Goal: Download file/media

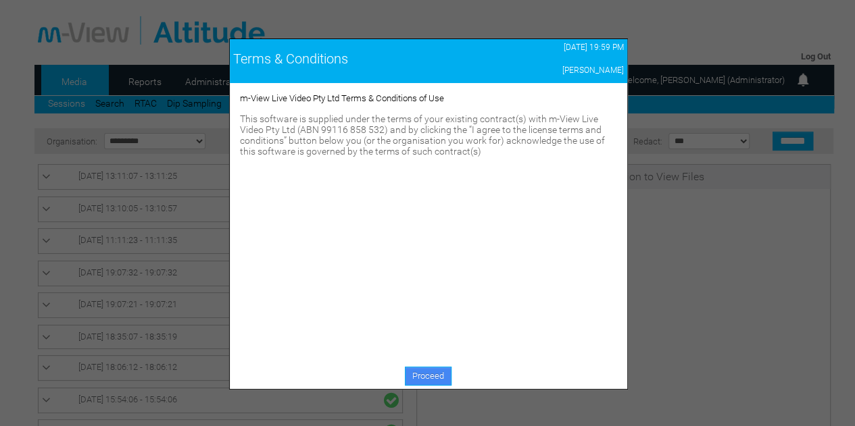
click at [430, 376] on link "Proceed" at bounding box center [428, 376] width 47 height 19
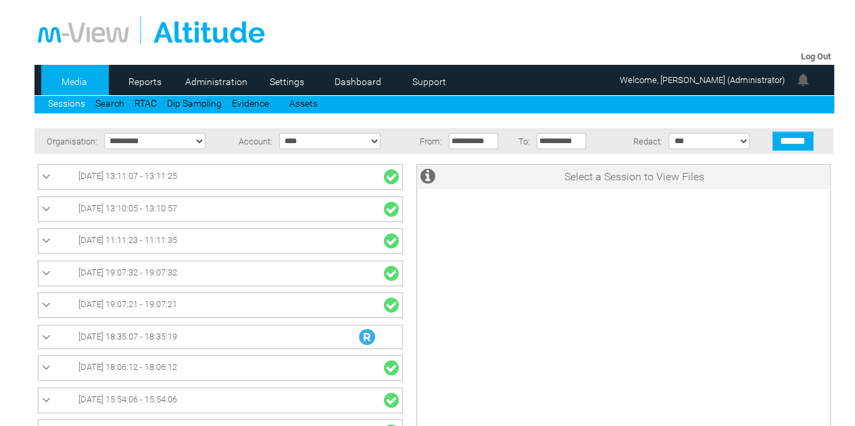
click at [224, 336] on link "[DATE] 18:35:07 - 18:35:19" at bounding box center [220, 337] width 357 height 16
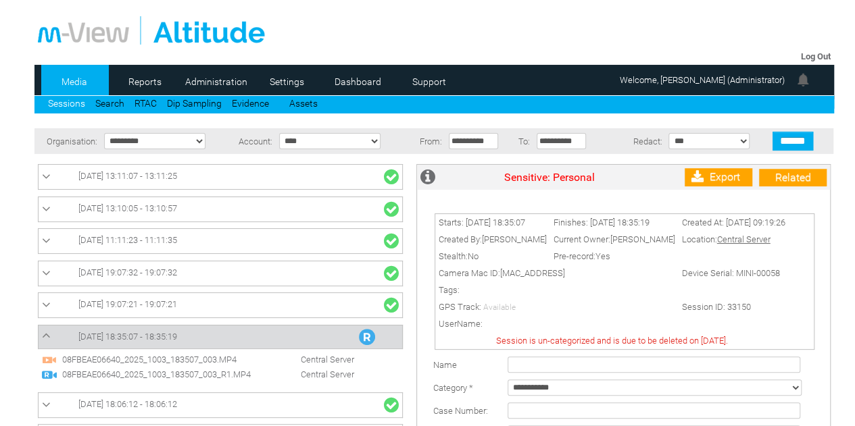
click at [209, 356] on span "08FBEAE06640_2025_1003_183507_003.MP4" at bounding box center [162, 360] width 206 height 10
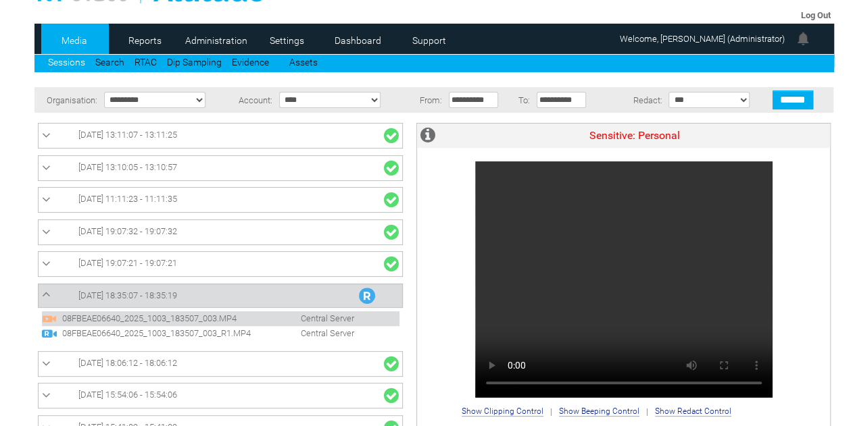
scroll to position [44, 0]
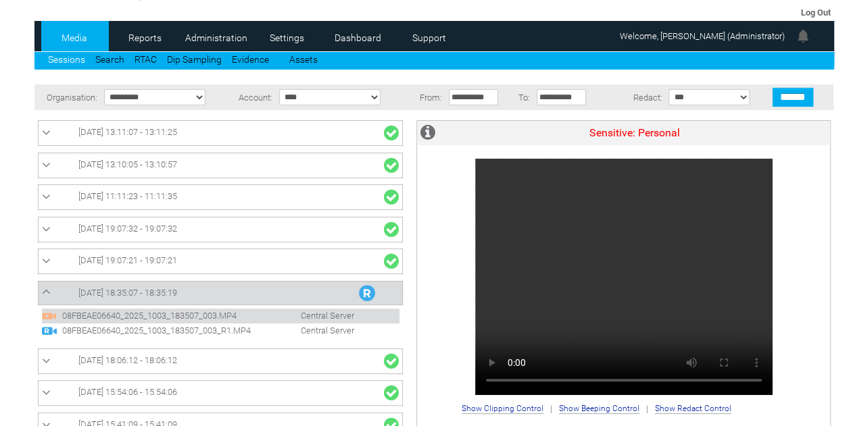
click at [228, 331] on span "08FBEAE06640_2025_1003_183507_003_R1.MP4" at bounding box center [162, 331] width 206 height 10
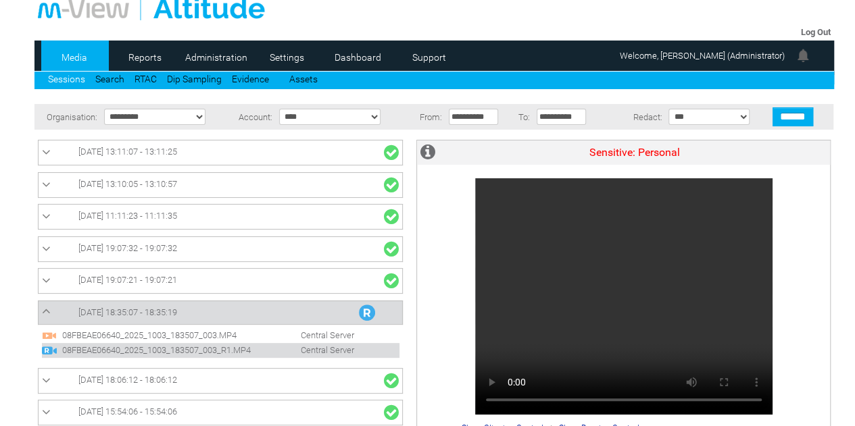
scroll to position [28, 0]
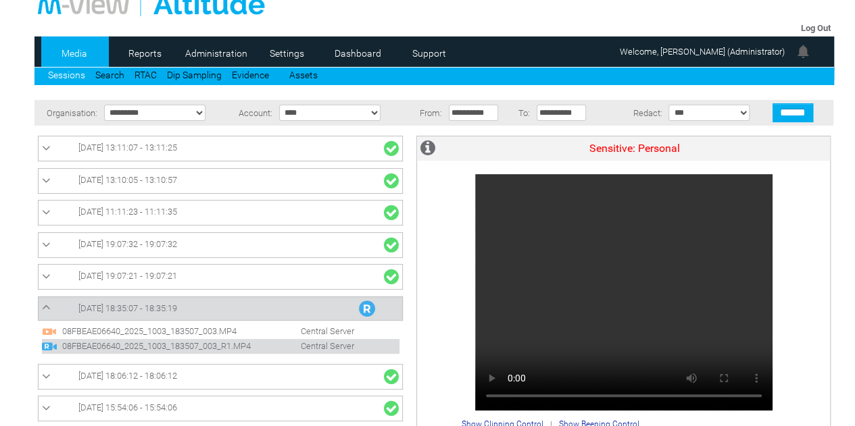
click at [312, 303] on link "[DATE] 18:35:07 - 18:35:19" at bounding box center [220, 309] width 357 height 16
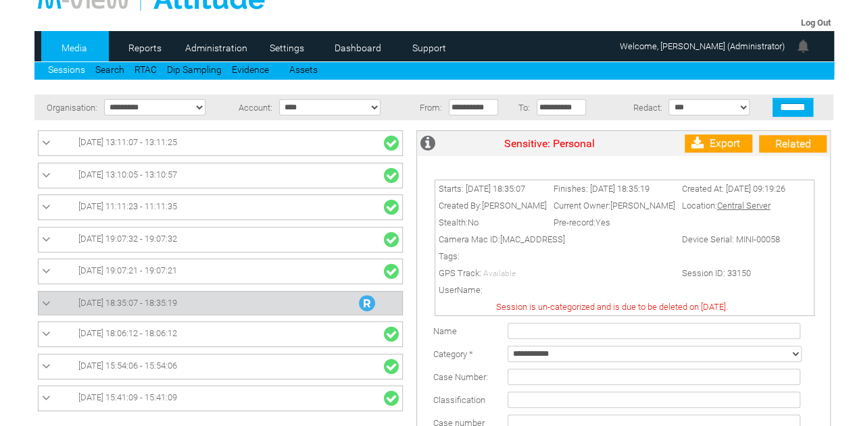
scroll to position [34, 0]
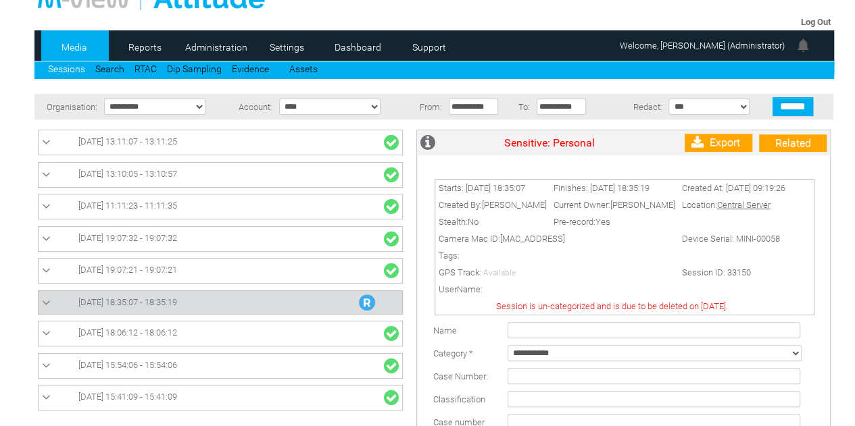
click at [343, 301] on link "[DATE] 18:35:07 - 18:35:19" at bounding box center [220, 303] width 357 height 16
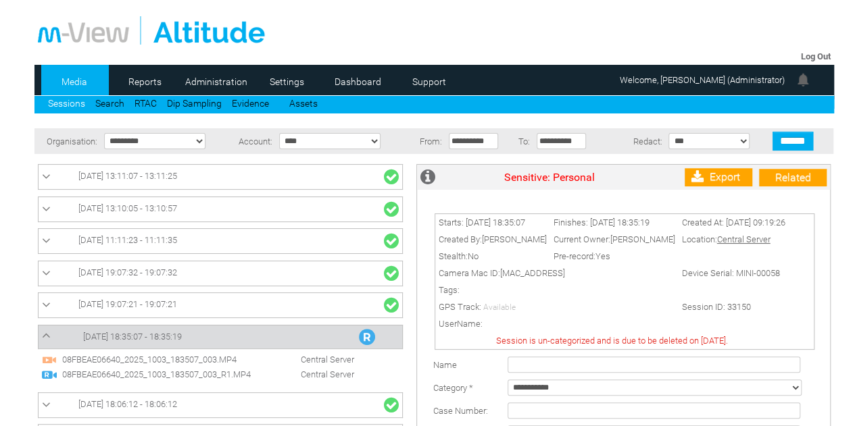
click at [265, 354] on span "08FBEAE06640_2025_1003_183507_003.MP4 Central Server" at bounding box center [201, 359] width 319 height 10
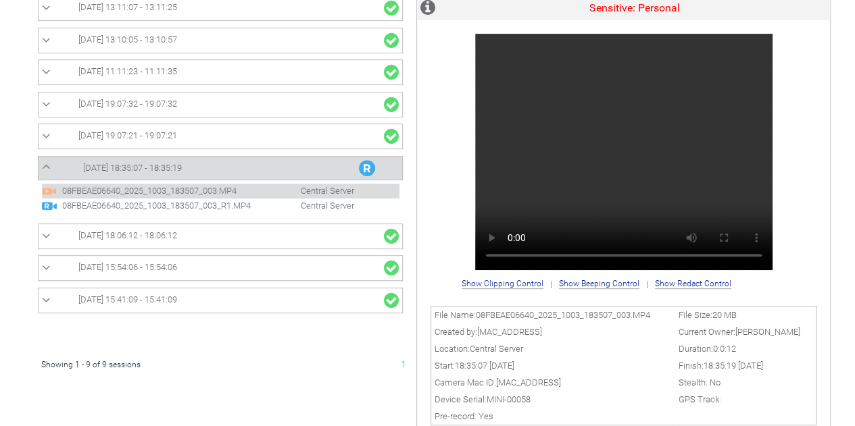
scroll to position [199, 0]
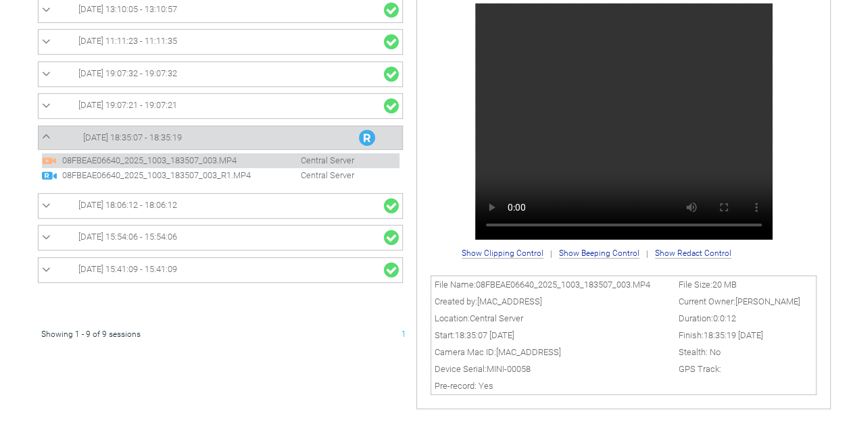
click at [240, 269] on link "[DATE] 15:41:09 - 15:41:09" at bounding box center [220, 270] width 357 height 18
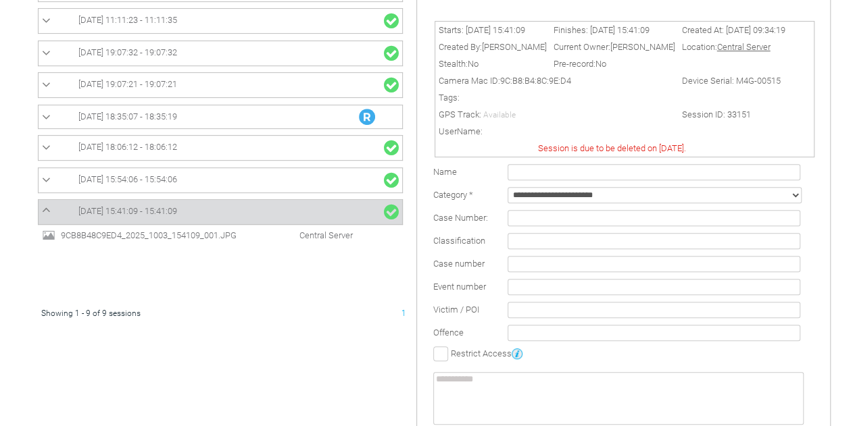
click at [207, 172] on link "[DATE] 15:54:06 - 15:54:06" at bounding box center [220, 181] width 357 height 18
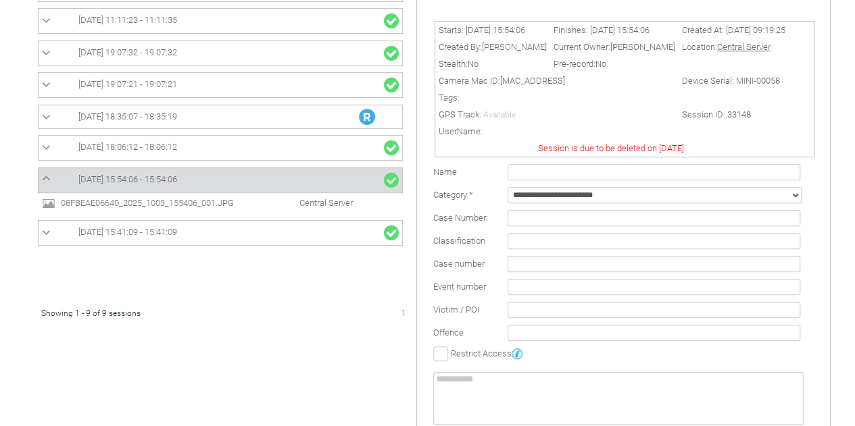
click at [201, 146] on link "[DATE] 18:06:12 - 18:06:12" at bounding box center [220, 148] width 357 height 18
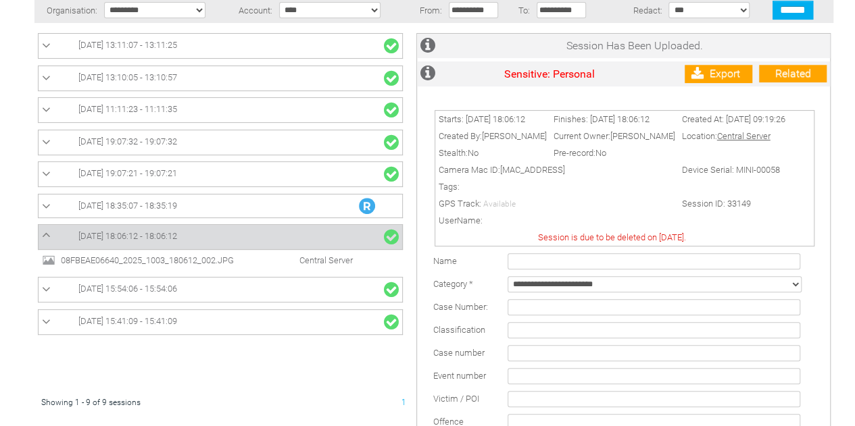
scroll to position [131, 0]
